Goal: Answer question/provide support

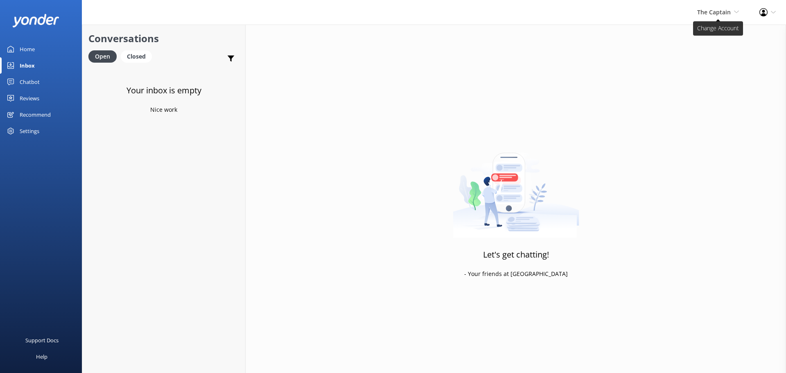
click at [715, 17] on span "The Captain De Palm Island Aruba's Activities Expert The Captain" at bounding box center [719, 12] width 42 height 9
click at [711, 32] on link "De [GEOGRAPHIC_DATA]" at bounding box center [709, 35] width 82 height 20
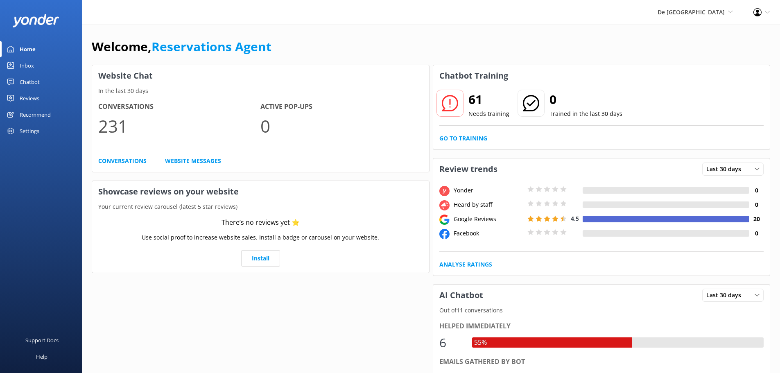
click at [42, 63] on link "Inbox" at bounding box center [41, 65] width 82 height 16
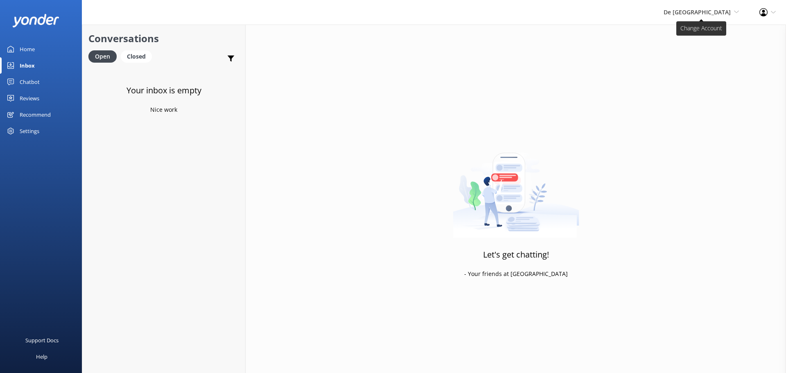
click at [714, 11] on span "De [GEOGRAPHIC_DATA]" at bounding box center [697, 12] width 67 height 8
click at [702, 59] on link "Aruba's Activities Expert" at bounding box center [709, 55] width 82 height 20
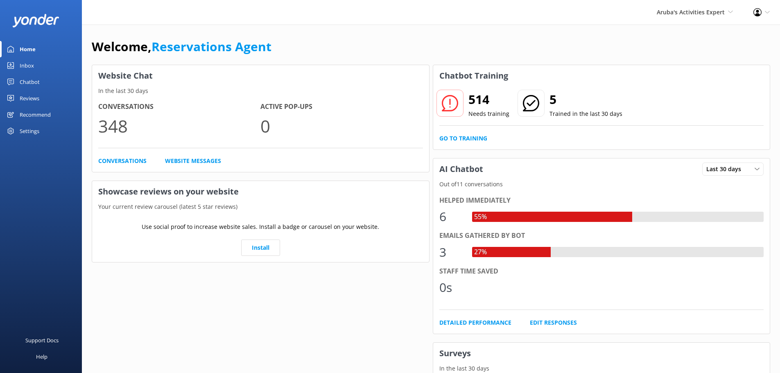
click at [21, 62] on div "Inbox" at bounding box center [27, 65] width 14 height 16
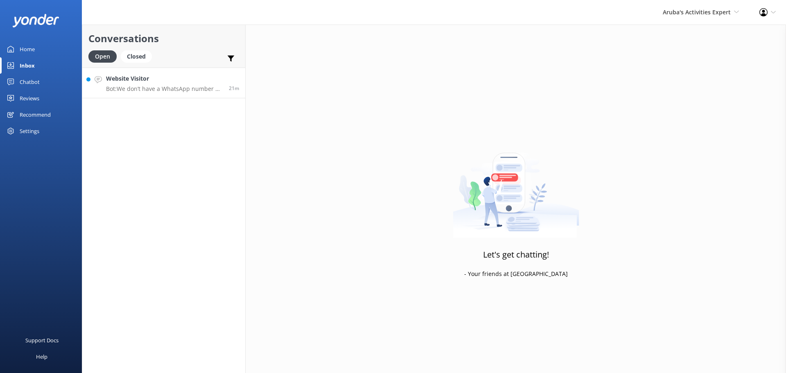
click at [163, 80] on h4 "Website Visitor" at bounding box center [164, 78] width 117 height 9
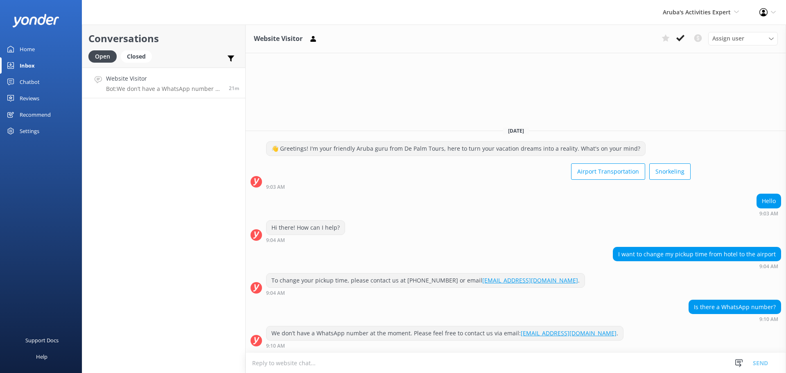
click at [272, 365] on textarea at bounding box center [516, 363] width 541 height 20
type textarea "002975224400"
click at [766, 361] on button "Send" at bounding box center [760, 363] width 31 height 20
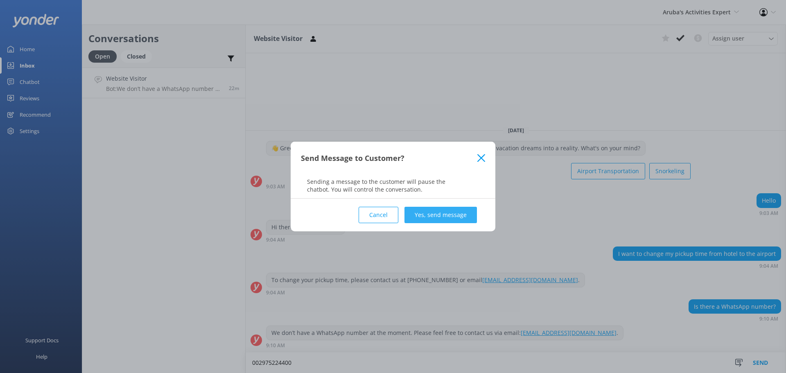
click at [439, 215] on button "Yes, send message" at bounding box center [441, 215] width 72 height 16
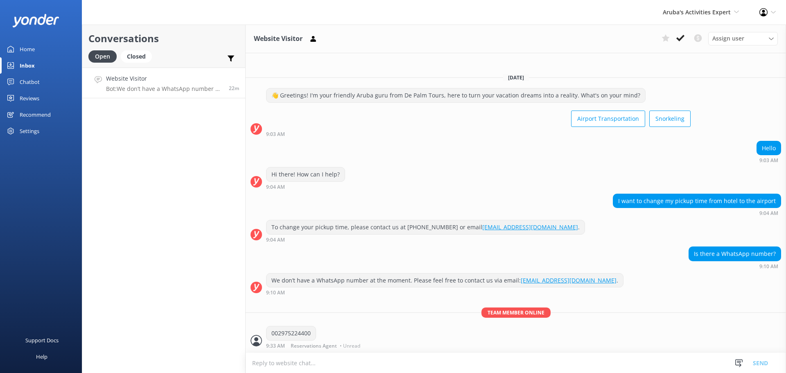
click at [679, 40] on use at bounding box center [681, 38] width 8 height 7
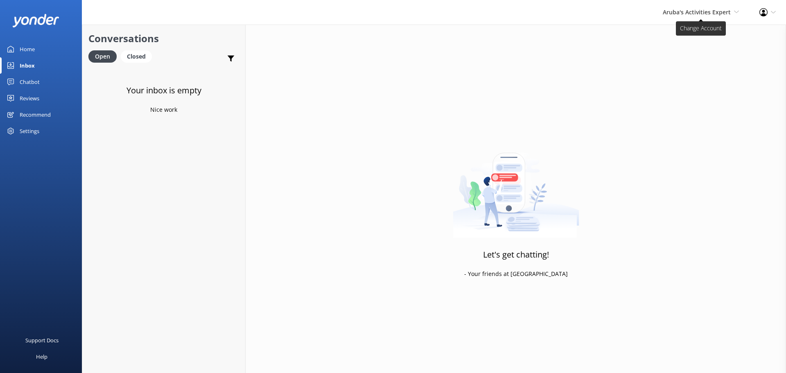
click at [688, 16] on span "Aruba's Activities Expert [GEOGRAPHIC_DATA] [GEOGRAPHIC_DATA]'s Activities Expe…" at bounding box center [701, 12] width 76 height 9
click at [682, 31] on link "De [GEOGRAPHIC_DATA]" at bounding box center [709, 35] width 82 height 20
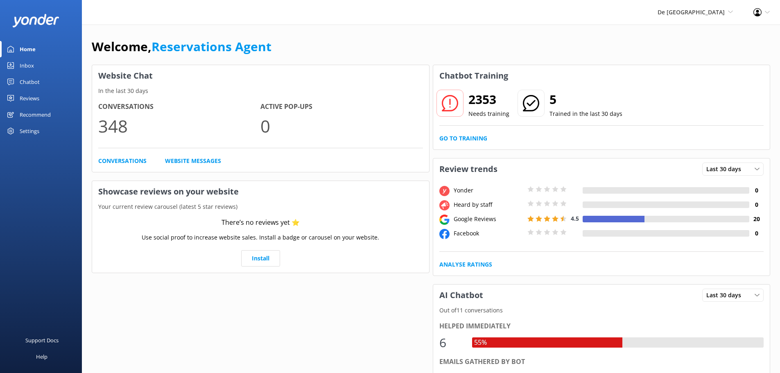
click at [33, 62] on div "Inbox" at bounding box center [27, 65] width 14 height 16
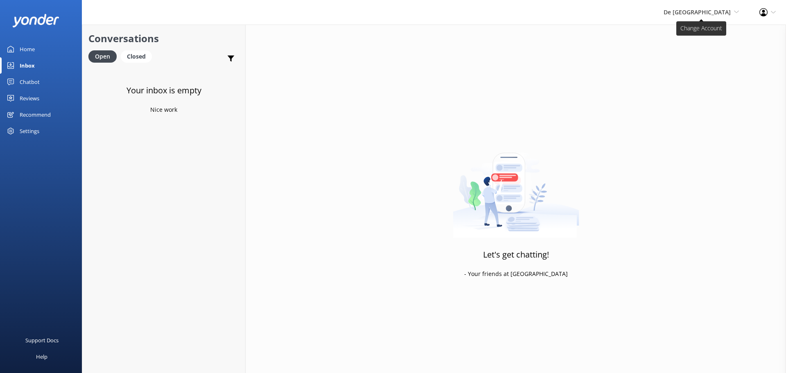
click at [702, 9] on span "De [GEOGRAPHIC_DATA]" at bounding box center [697, 12] width 67 height 8
click at [696, 56] on link "Aruba's Activities Expert" at bounding box center [709, 55] width 82 height 20
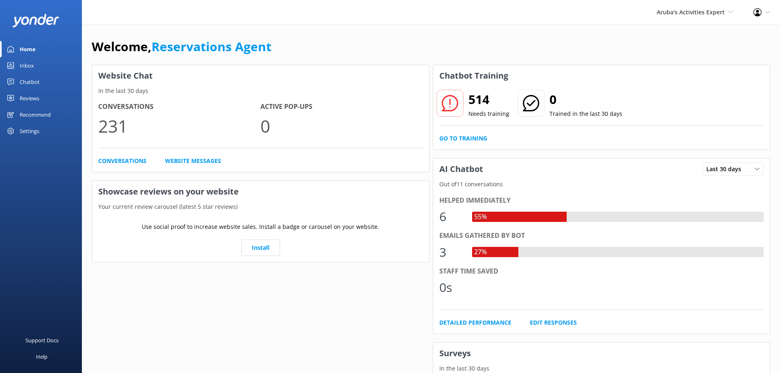
click at [32, 66] on div "Inbox" at bounding box center [27, 65] width 14 height 16
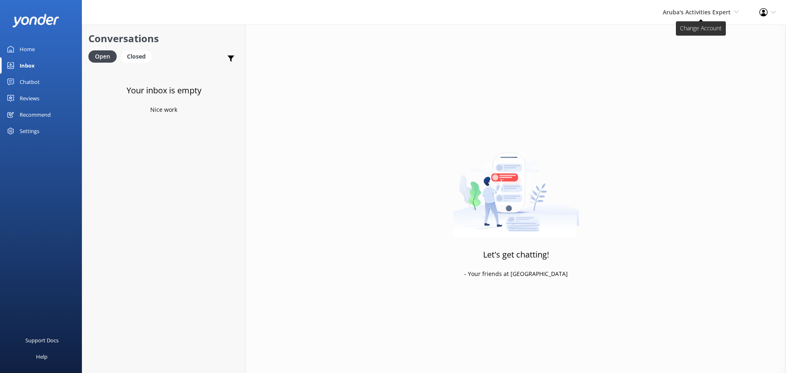
click at [694, 14] on span "Aruba's Activities Expert" at bounding box center [697, 12] width 68 height 8
click at [684, 72] on link "The Captain" at bounding box center [709, 75] width 82 height 20
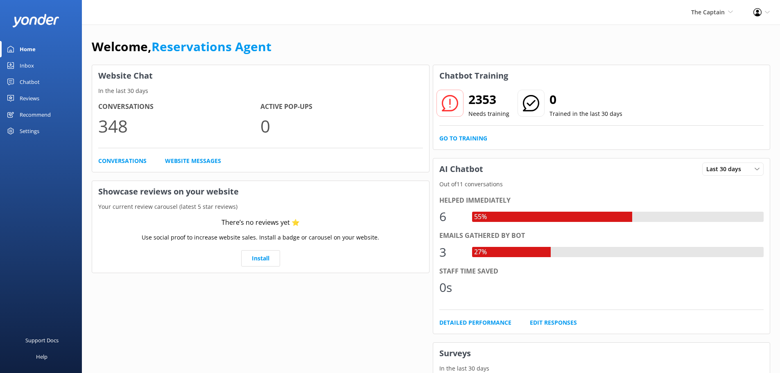
click at [29, 66] on div "Inbox" at bounding box center [27, 65] width 14 height 16
